Goal: Task Accomplishment & Management: Use online tool/utility

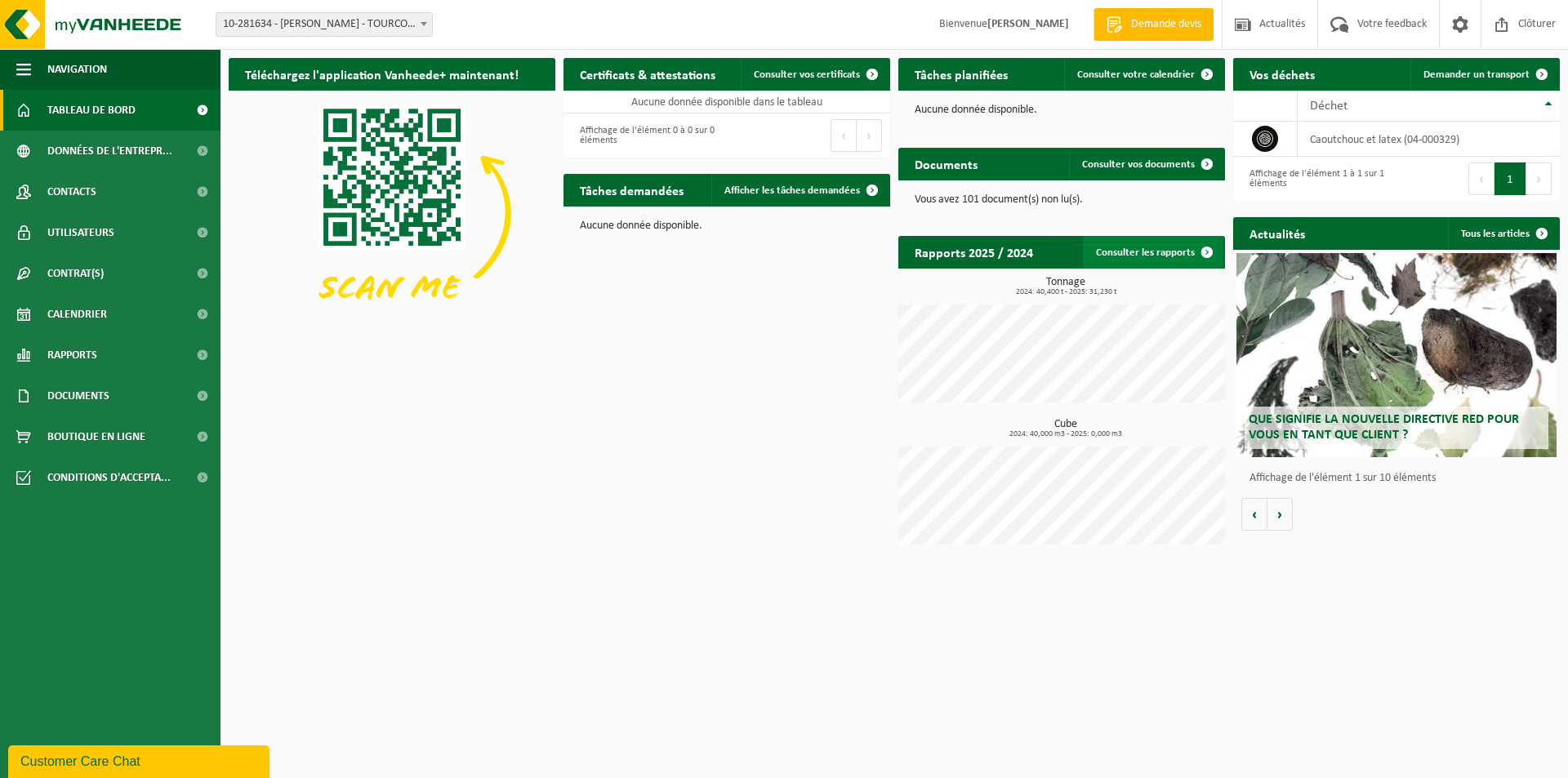
click at [1497, 63] on link "Demander un transport" at bounding box center [1484, 74] width 147 height 33
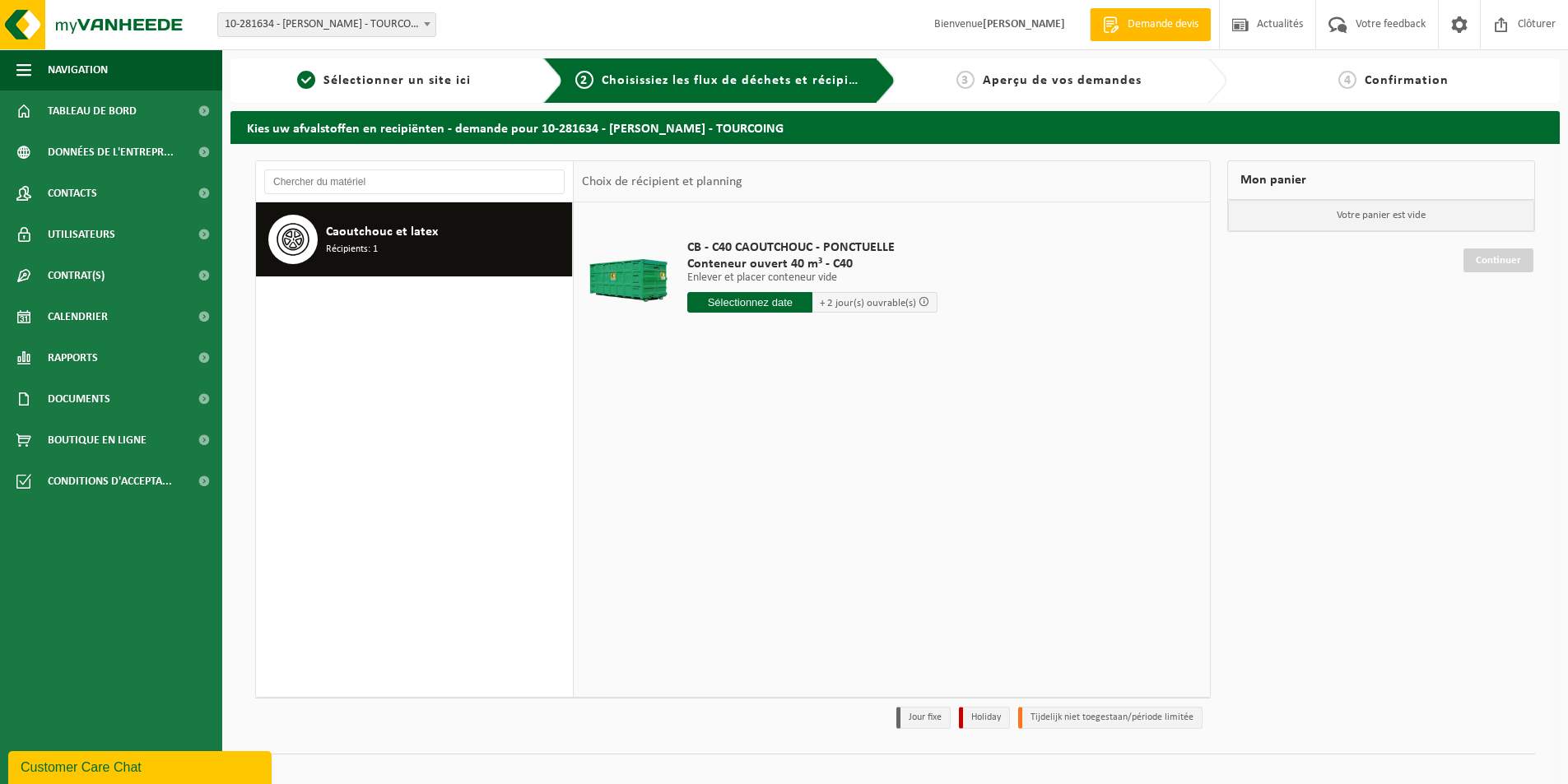
click at [745, 303] on input "text" at bounding box center [749, 302] width 125 height 21
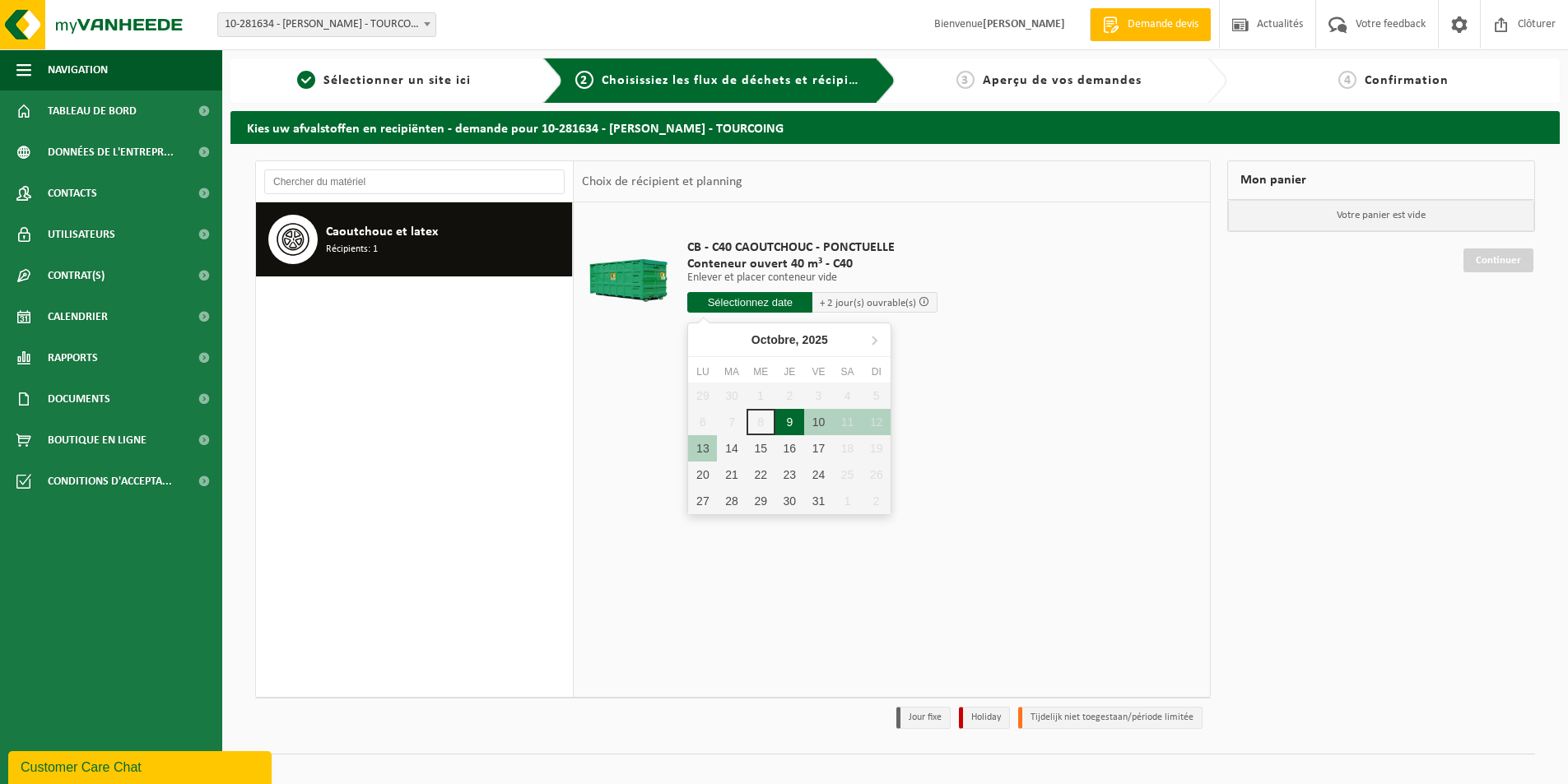
click at [792, 421] on div "9" at bounding box center [789, 422] width 29 height 26
type input "à partir de 2025-10-09"
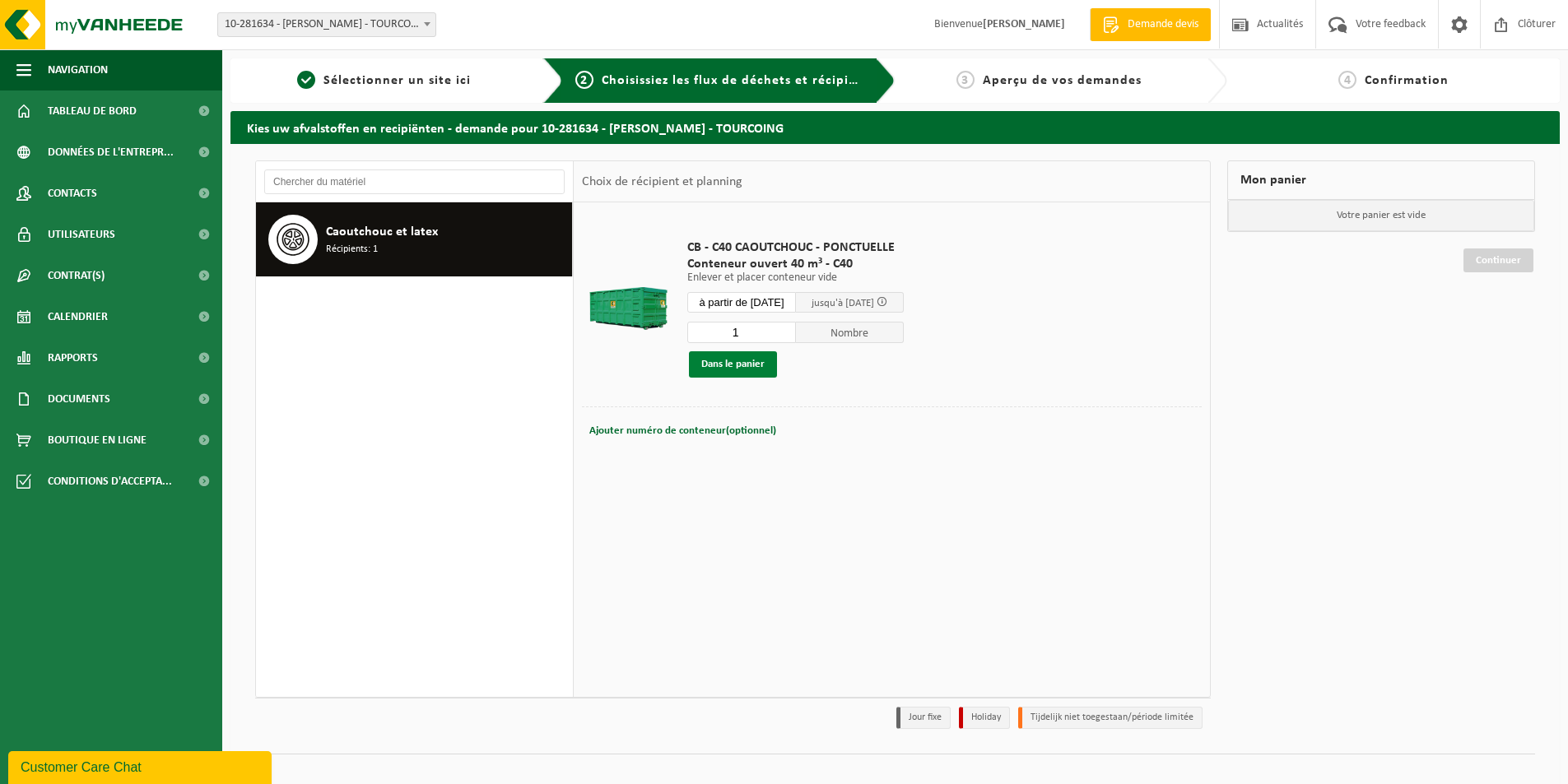
click at [726, 362] on button "Dans le panier" at bounding box center [733, 364] width 88 height 26
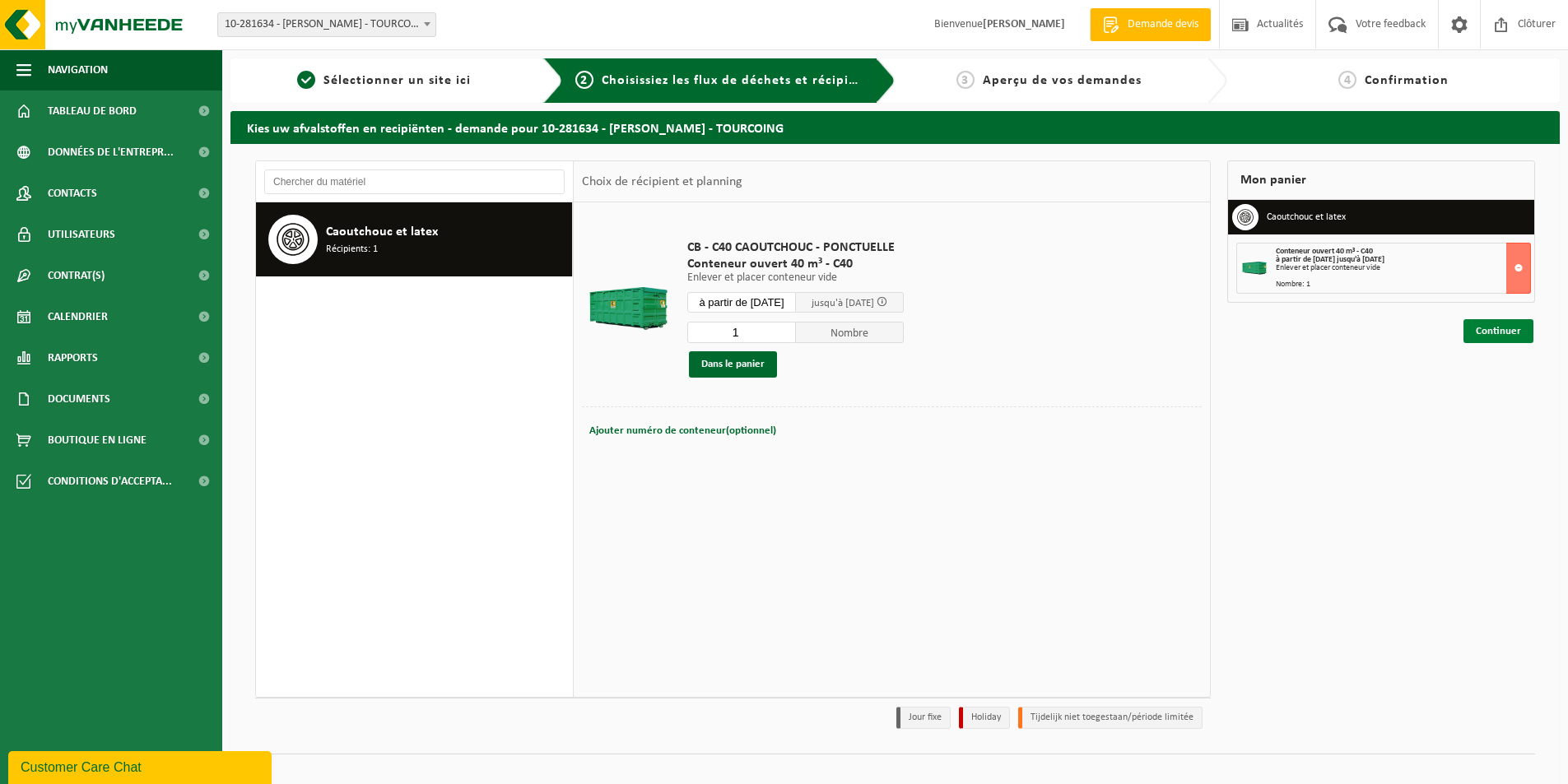
click at [1502, 324] on link "Continuer" at bounding box center [1498, 331] width 70 height 24
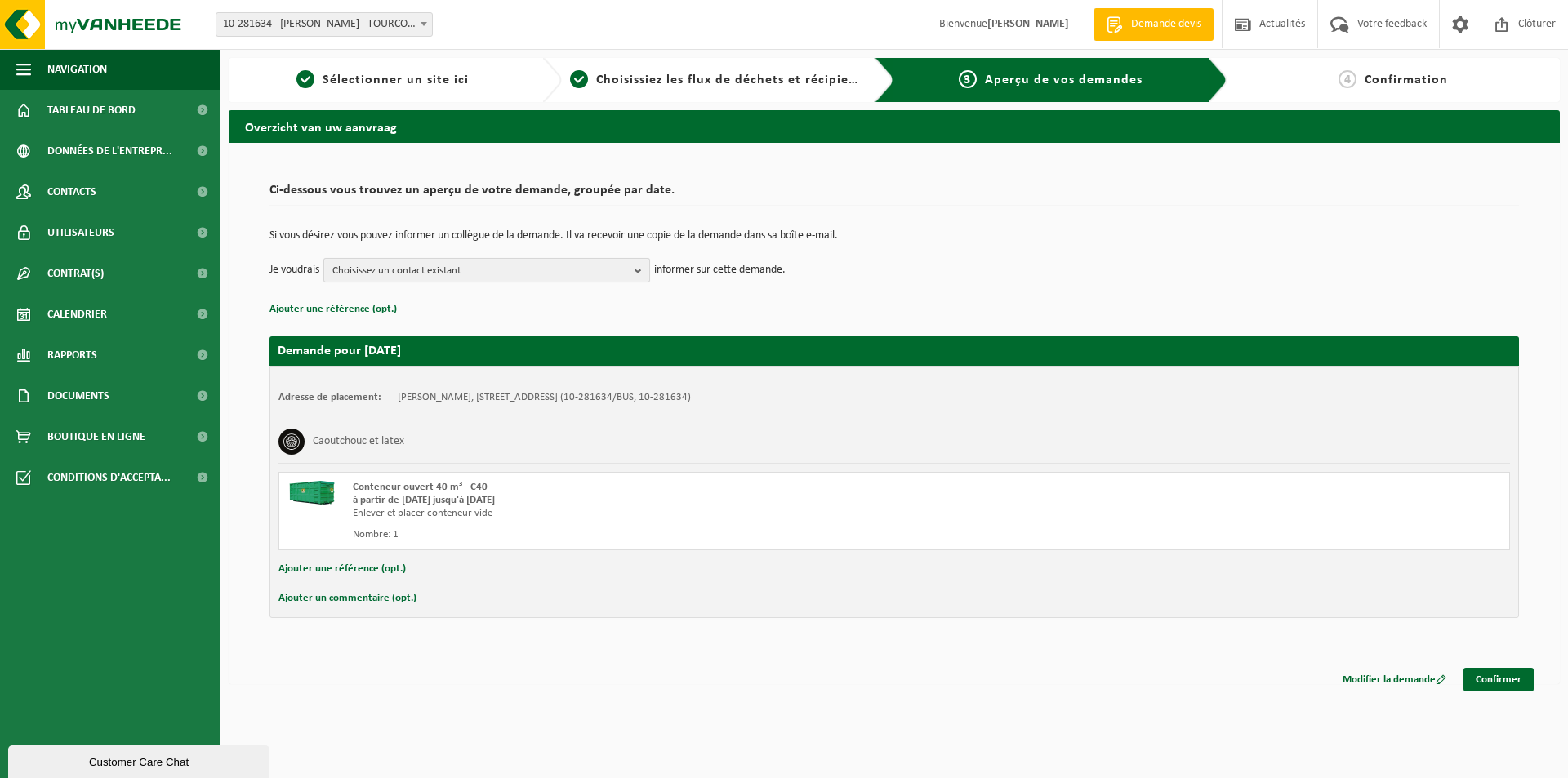
click at [633, 276] on button "Choisissez un contact existant" at bounding box center [487, 270] width 327 height 25
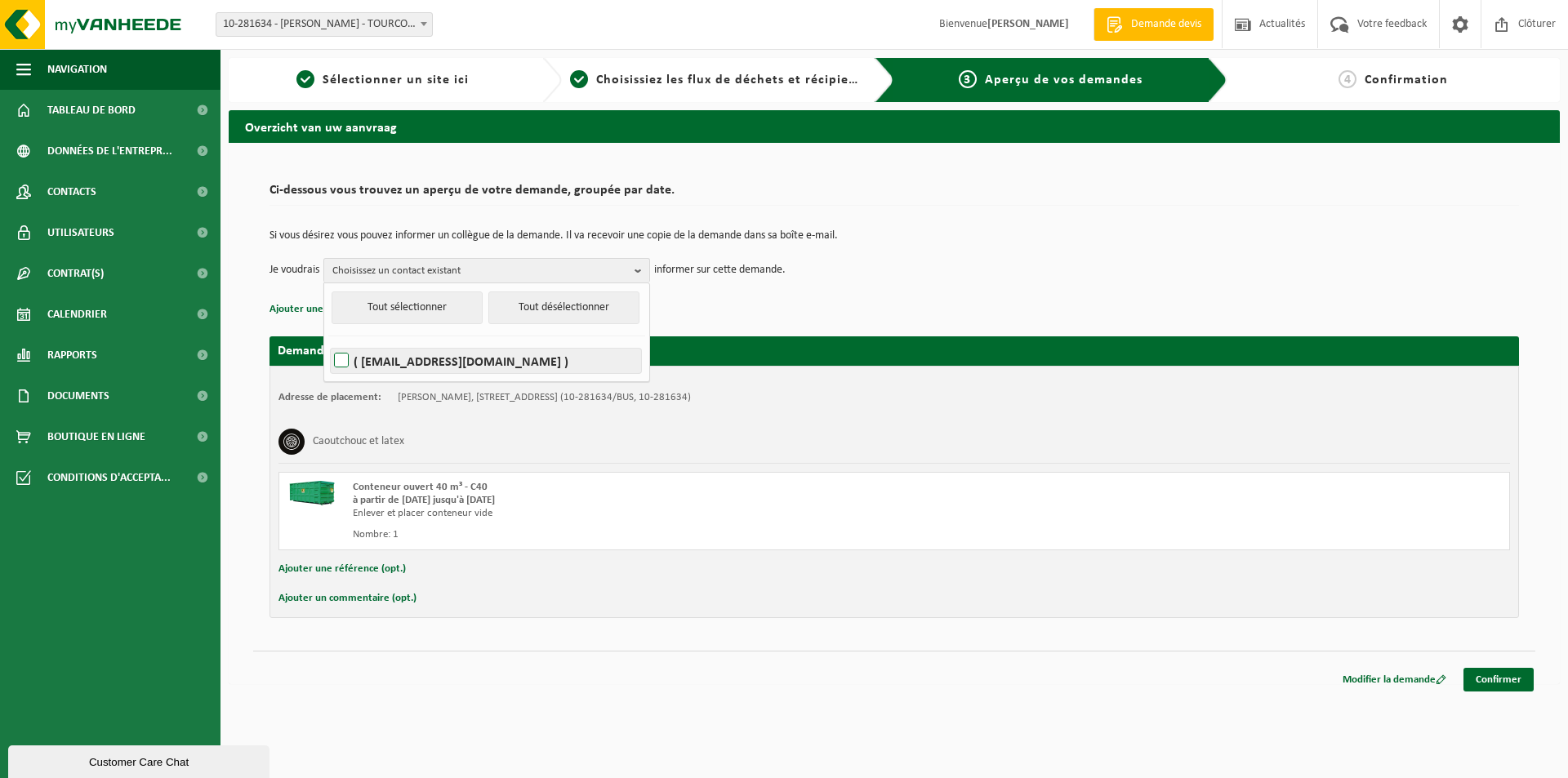
click at [347, 362] on label "( compta@dewilde.fr )" at bounding box center [486, 360] width 311 height 25
click at [329, 340] on input "( compta@dewilde.fr )" at bounding box center [328, 340] width 1 height 1
checkbox input "true"
click at [1502, 670] on link "Confirmer" at bounding box center [1499, 680] width 70 height 24
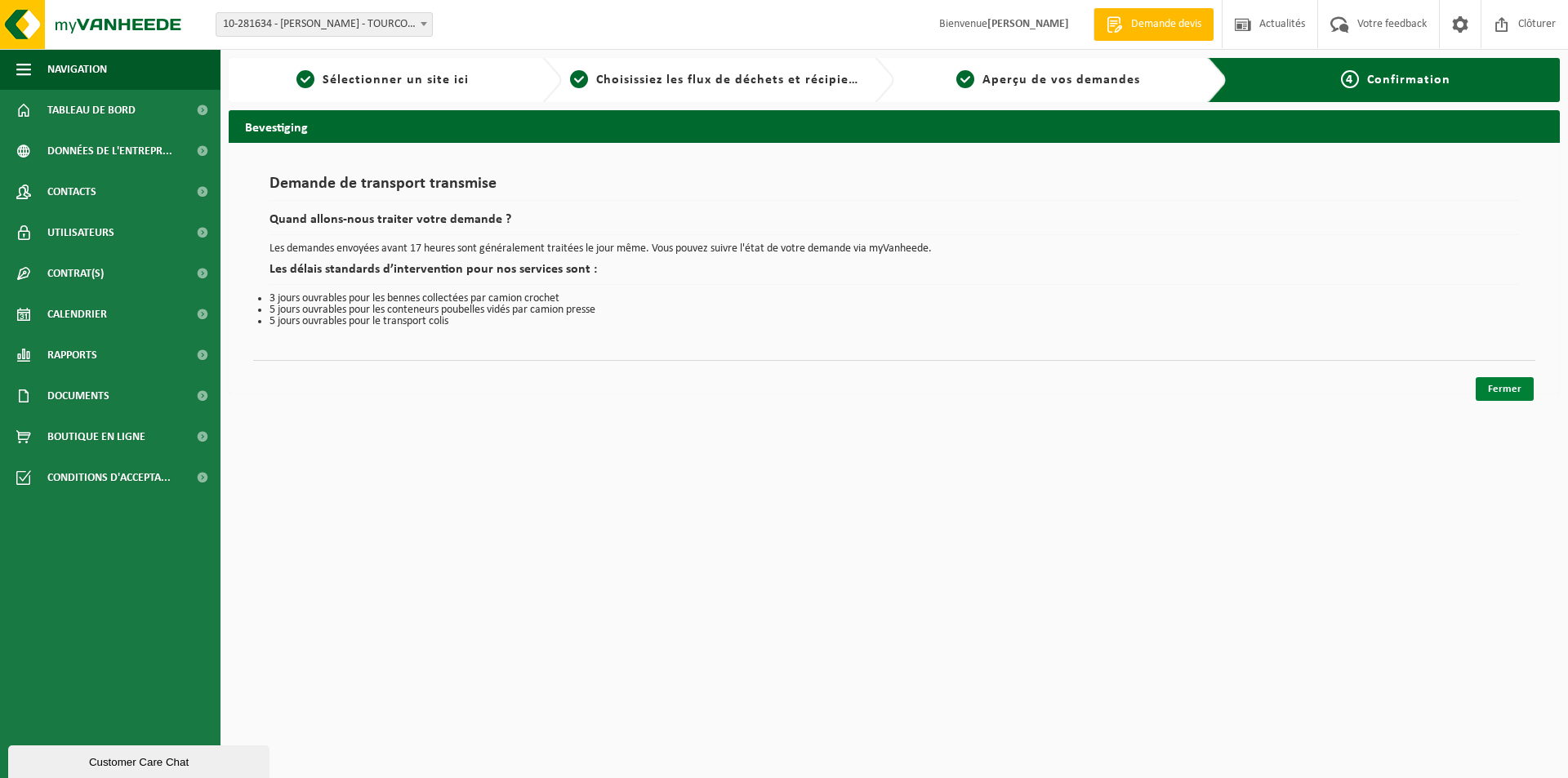
click at [1517, 393] on link "Fermer" at bounding box center [1505, 389] width 58 height 24
